Goal: Information Seeking & Learning: Learn about a topic

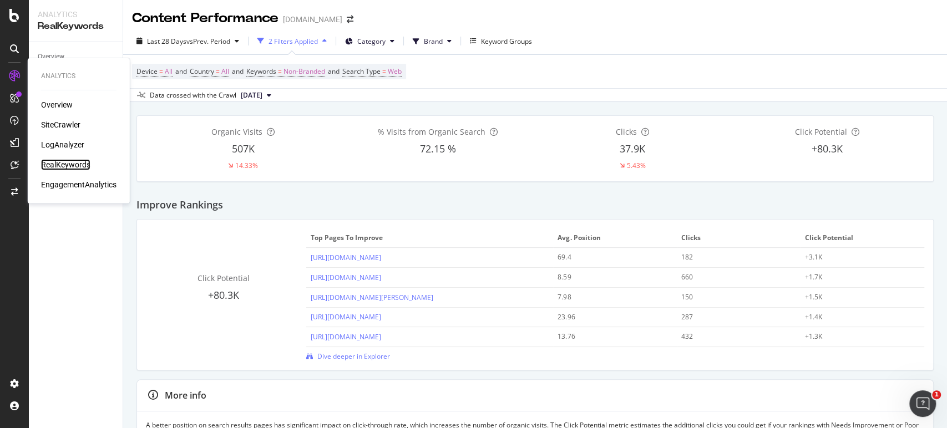
click at [69, 164] on div "RealKeywords" at bounding box center [65, 164] width 49 height 11
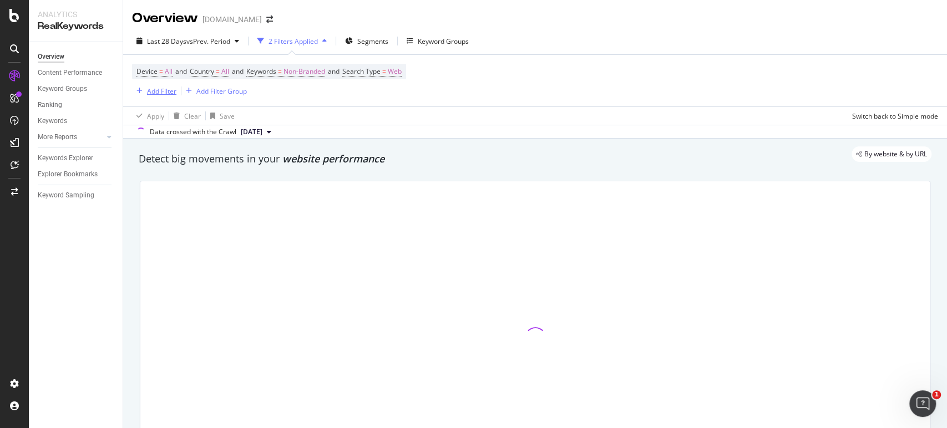
click at [163, 88] on div "Add Filter" at bounding box center [161, 91] width 29 height 9
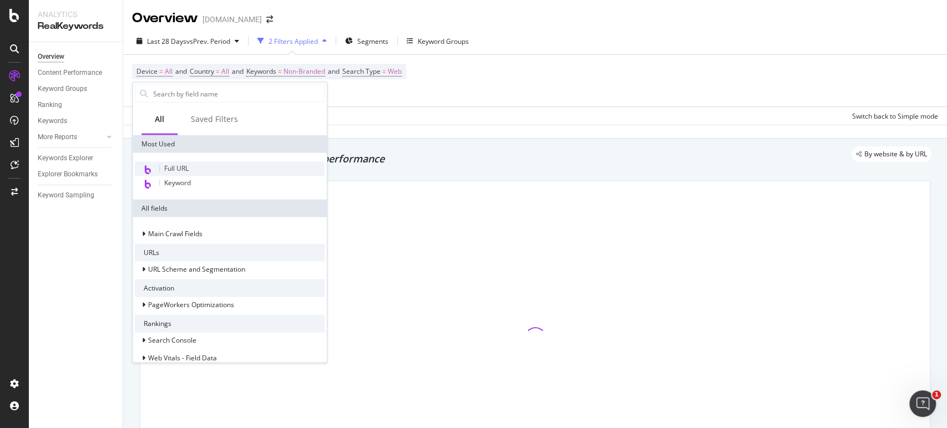
click at [169, 167] on span "Full URL" at bounding box center [176, 168] width 24 height 9
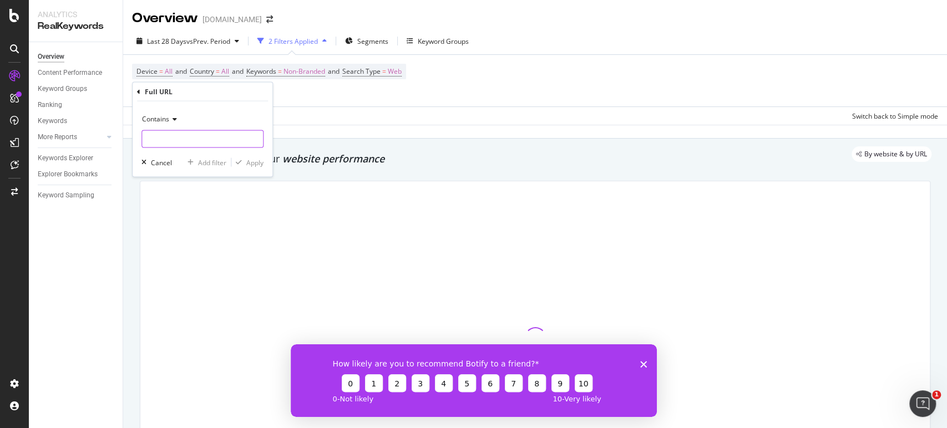
click at [169, 141] on input "text" at bounding box center [202, 139] width 121 height 18
type input "82437"
click at [249, 163] on div "Apply" at bounding box center [254, 162] width 17 height 9
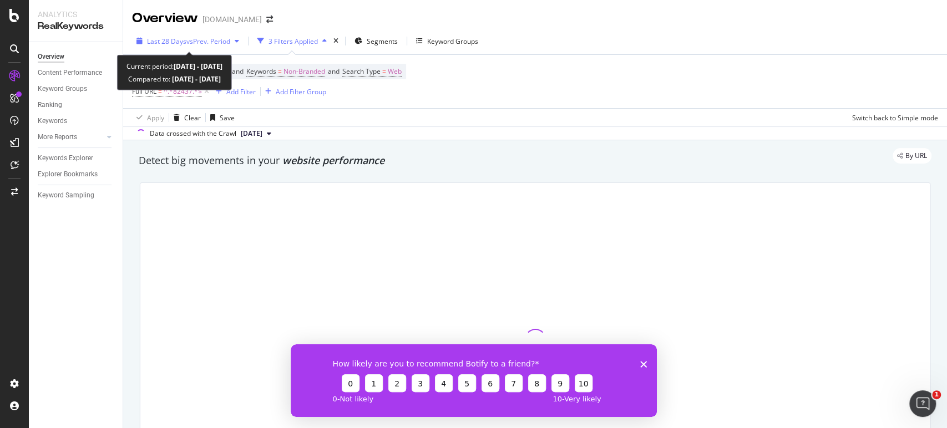
click at [239, 43] on icon "button" at bounding box center [237, 41] width 4 height 7
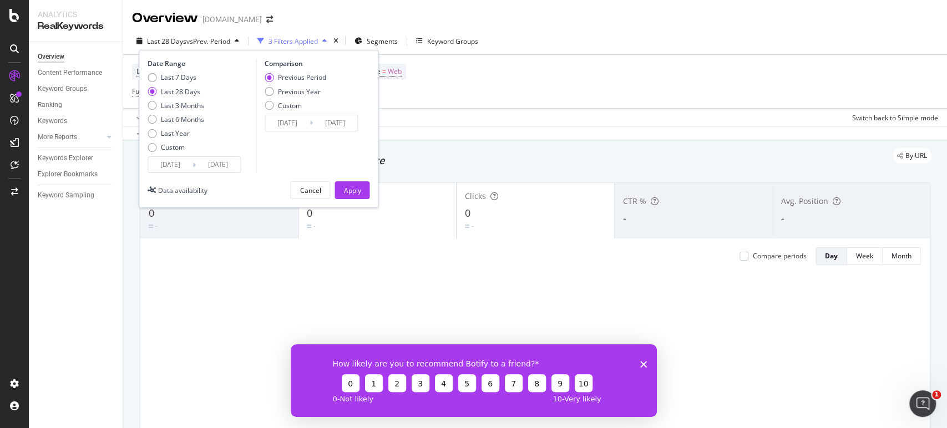
click at [643, 365] on icon "Fermer l'enquête" at bounding box center [643, 364] width 7 height 7
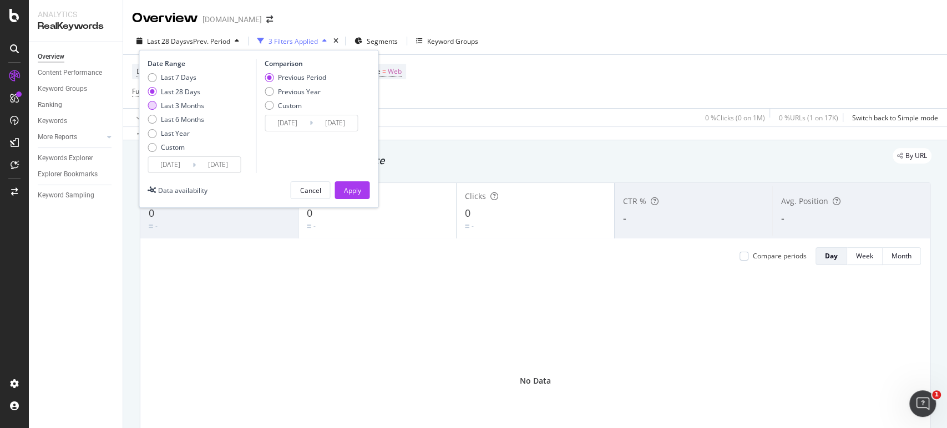
click at [153, 106] on div "Last 3 Months" at bounding box center [152, 105] width 9 height 9
type input "[DATE]"
click at [349, 190] on div "Apply" at bounding box center [351, 190] width 17 height 9
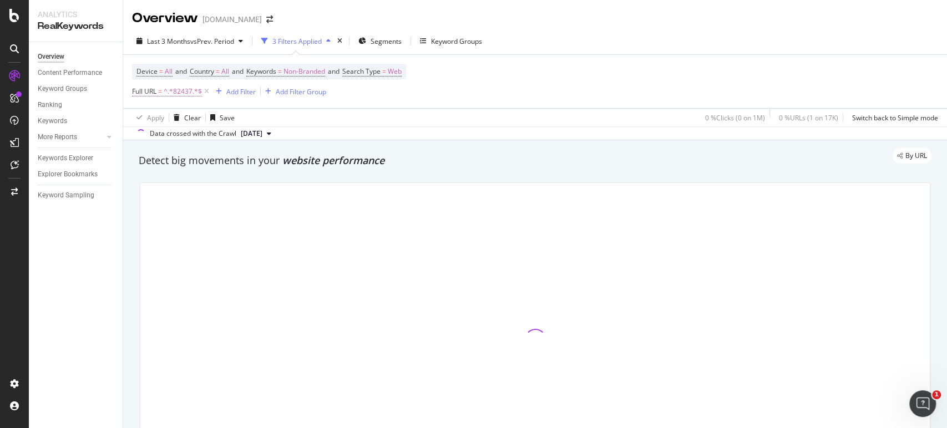
click at [166, 92] on span "^.*82437.*$" at bounding box center [183, 92] width 38 height 16
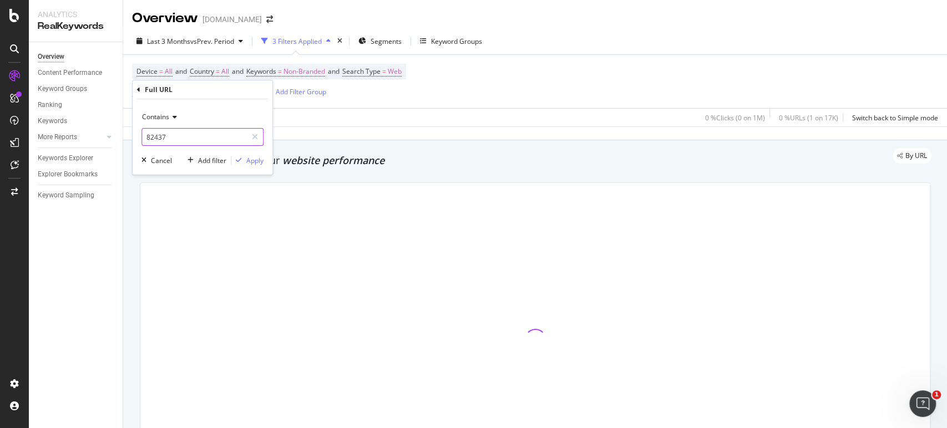
paste input "produits-des-[PERSON_NAME]"
type input "produits-des-[PERSON_NAME]"
click at [253, 160] on div "Apply" at bounding box center [254, 160] width 17 height 9
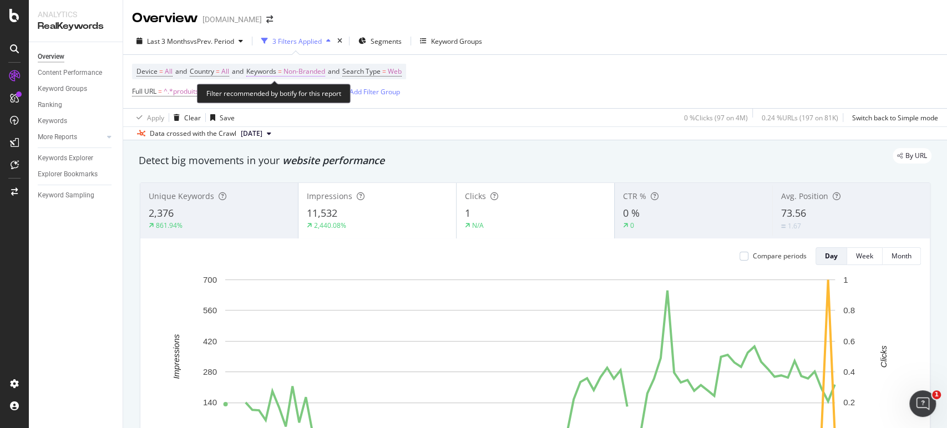
click at [325, 74] on span "Non-Branded" at bounding box center [304, 72] width 42 height 16
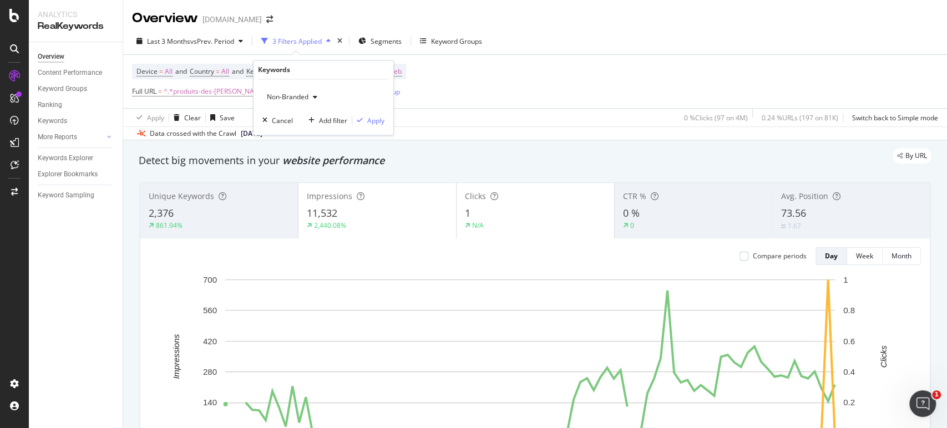
click at [293, 96] on span "Non-Branded" at bounding box center [285, 97] width 46 height 9
click at [279, 179] on span "All" at bounding box center [328, 184] width 113 height 10
click at [365, 123] on div "button" at bounding box center [359, 121] width 15 height 7
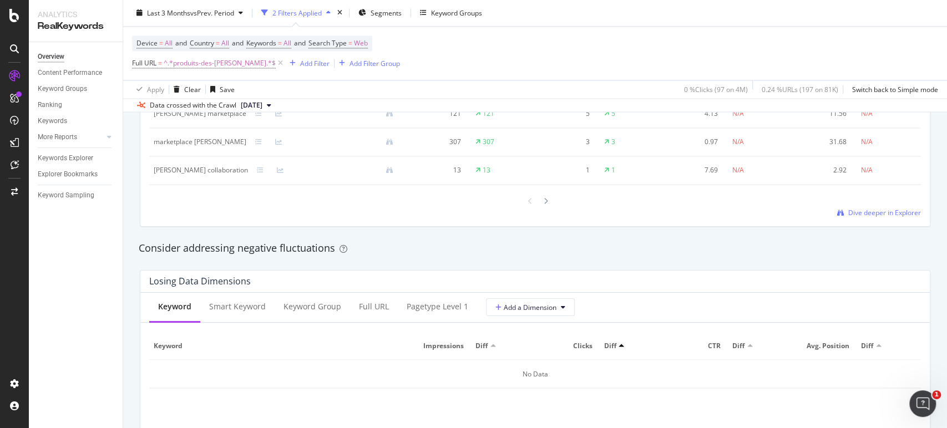
scroll to position [1171, 0]
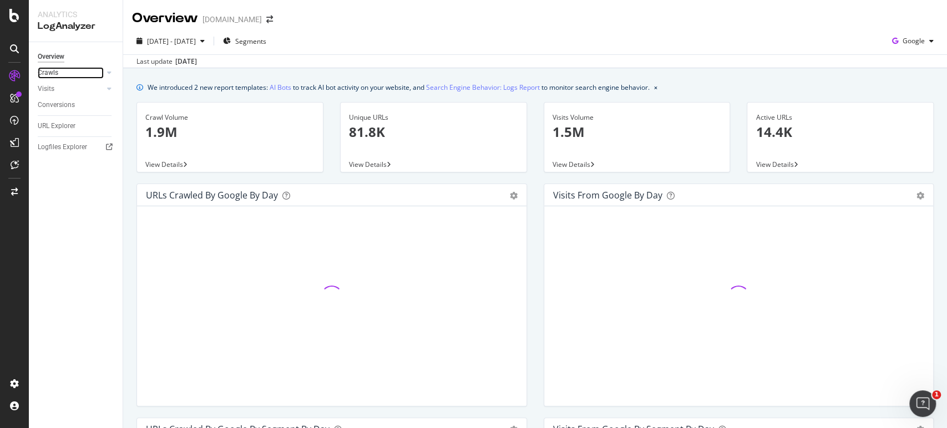
click at [98, 73] on div at bounding box center [98, 72] width 11 height 11
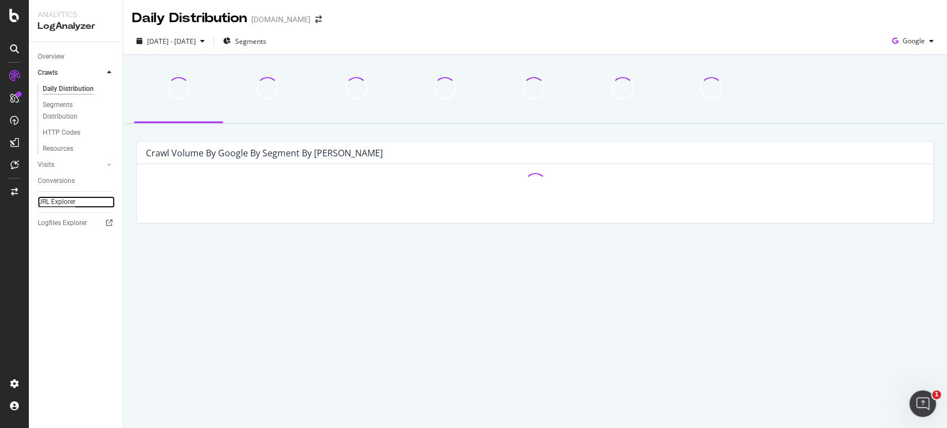
click at [60, 199] on div "URL Explorer" at bounding box center [57, 202] width 38 height 12
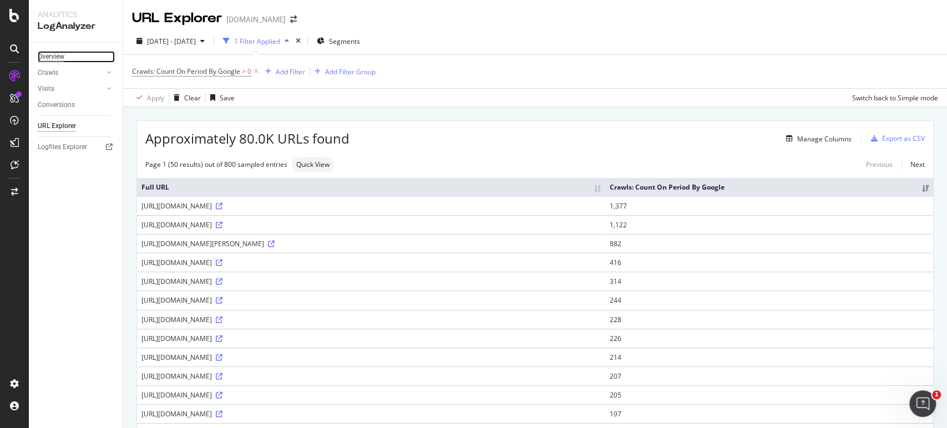
click at [54, 52] on div "Overview" at bounding box center [51, 57] width 27 height 12
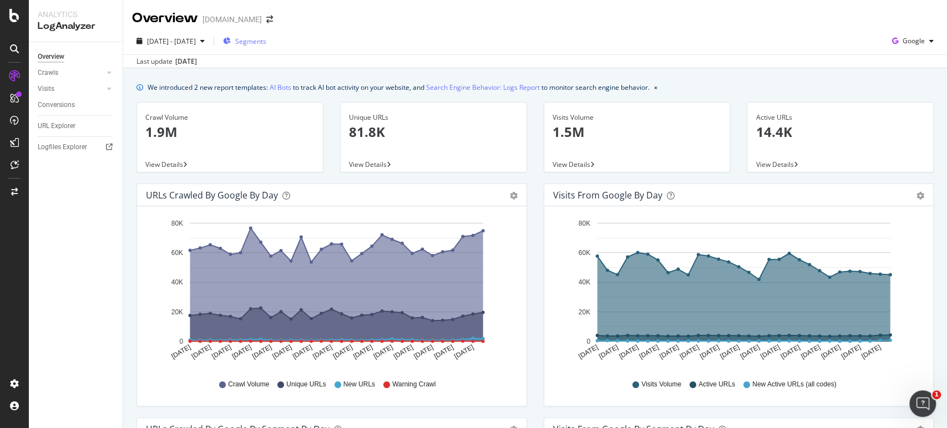
click at [266, 42] on span "Segments" at bounding box center [250, 41] width 31 height 9
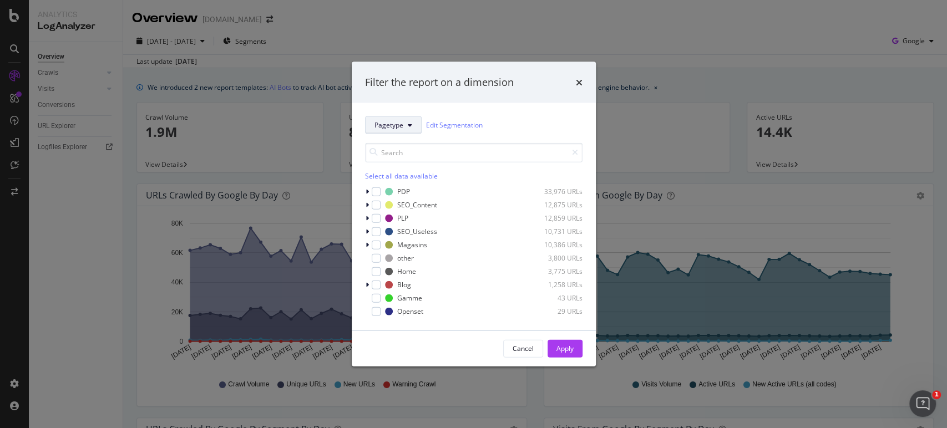
click at [392, 123] on span "Pagetype" at bounding box center [388, 124] width 29 height 9
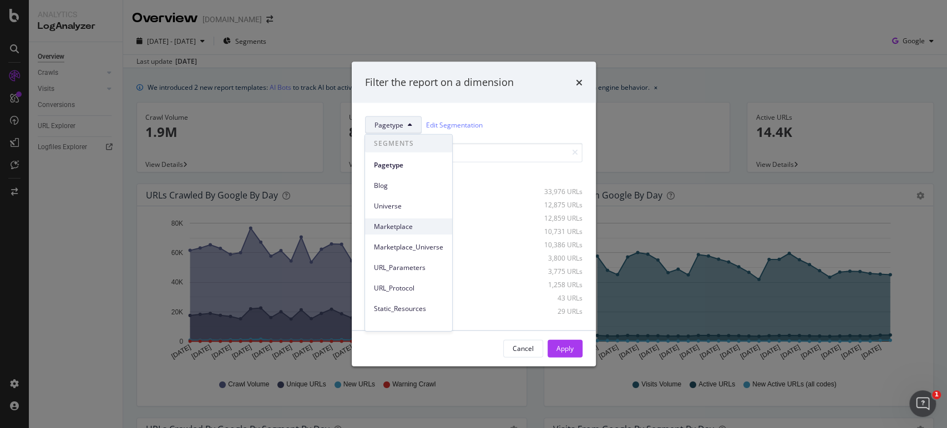
click at [396, 222] on span "Marketplace" at bounding box center [408, 226] width 69 height 10
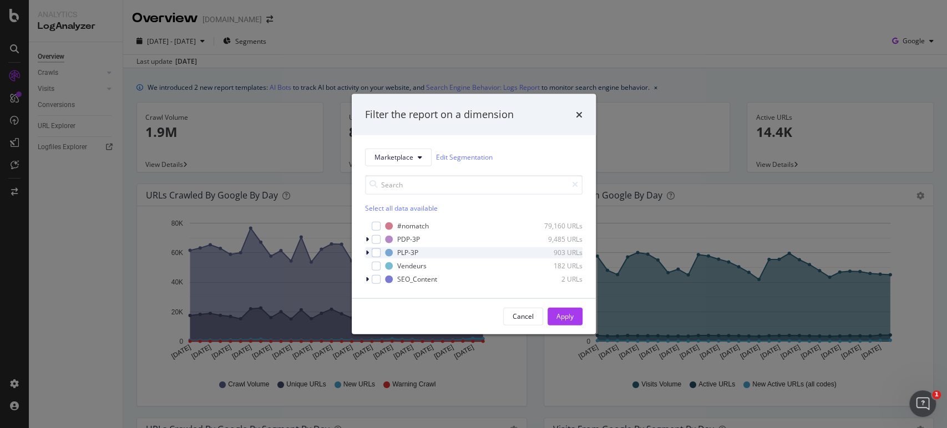
click at [368, 254] on icon "modal" at bounding box center [367, 252] width 3 height 7
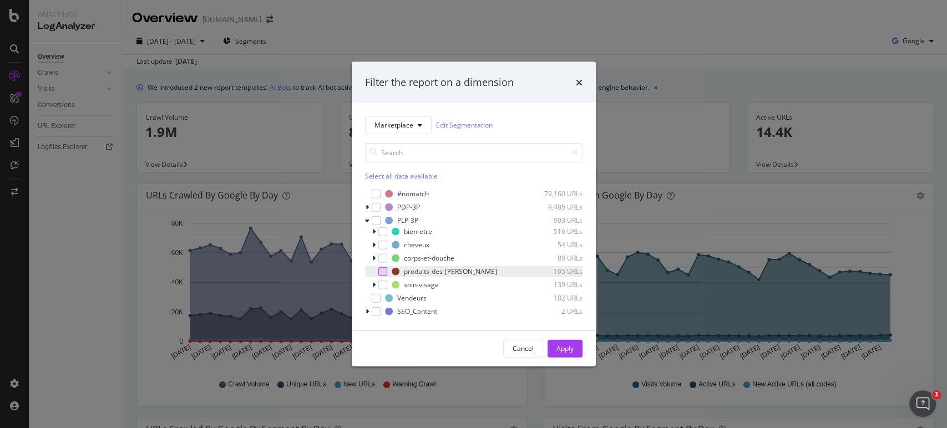
click at [383, 272] on div "modal" at bounding box center [382, 271] width 9 height 9
click at [556, 350] on div "Apply" at bounding box center [564, 348] width 17 height 9
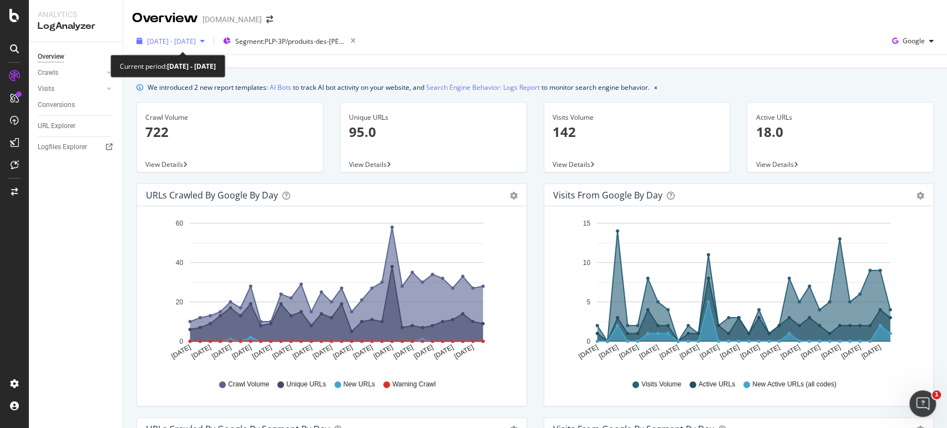
click at [196, 44] on span "2025 Aug. 8th - Sep. 6th" at bounding box center [171, 41] width 49 height 9
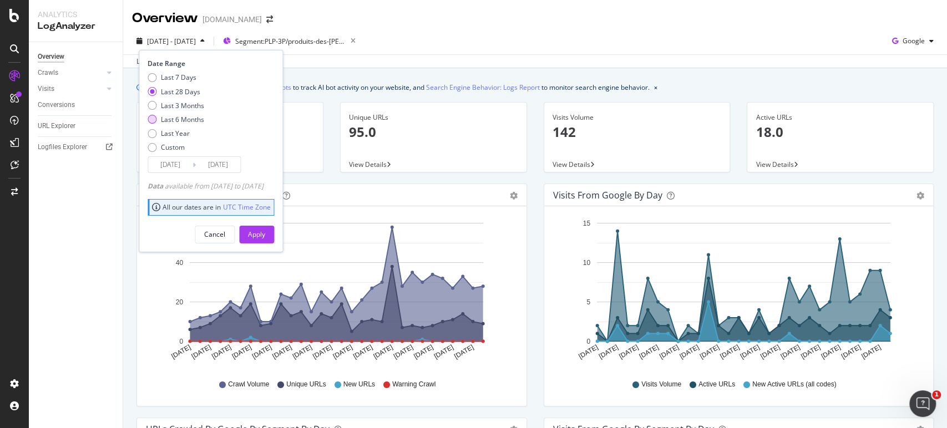
click at [183, 119] on div "Last 6 Months" at bounding box center [182, 119] width 43 height 9
type input "2025/03/07"
click at [260, 231] on button "Apply" at bounding box center [256, 235] width 35 height 18
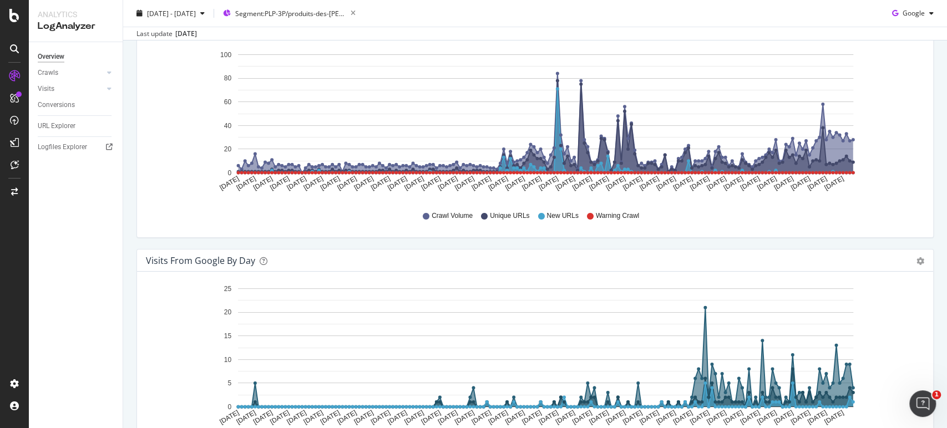
scroll to position [123, 0]
